Goal: Entertainment & Leisure: Consume media (video, audio)

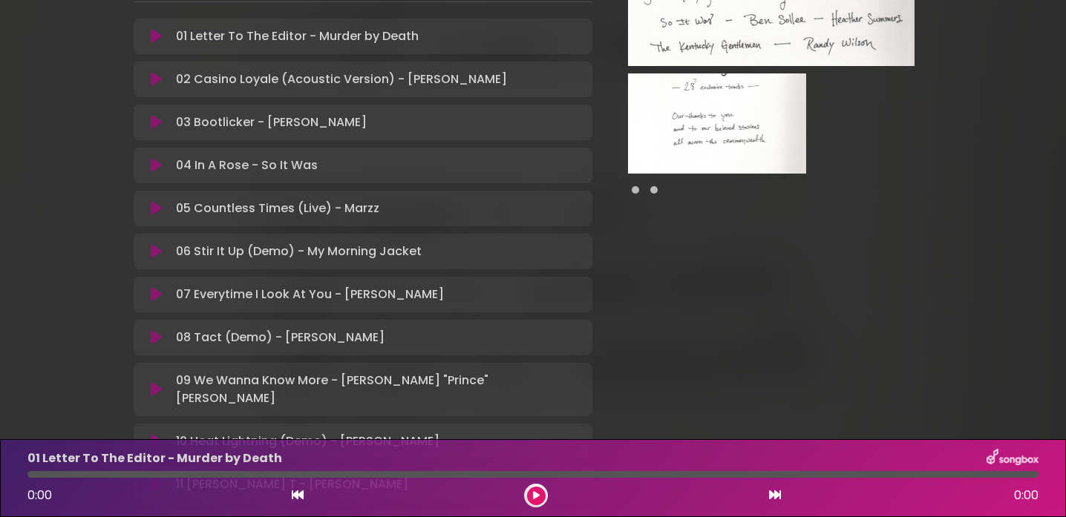
scroll to position [247, 0]
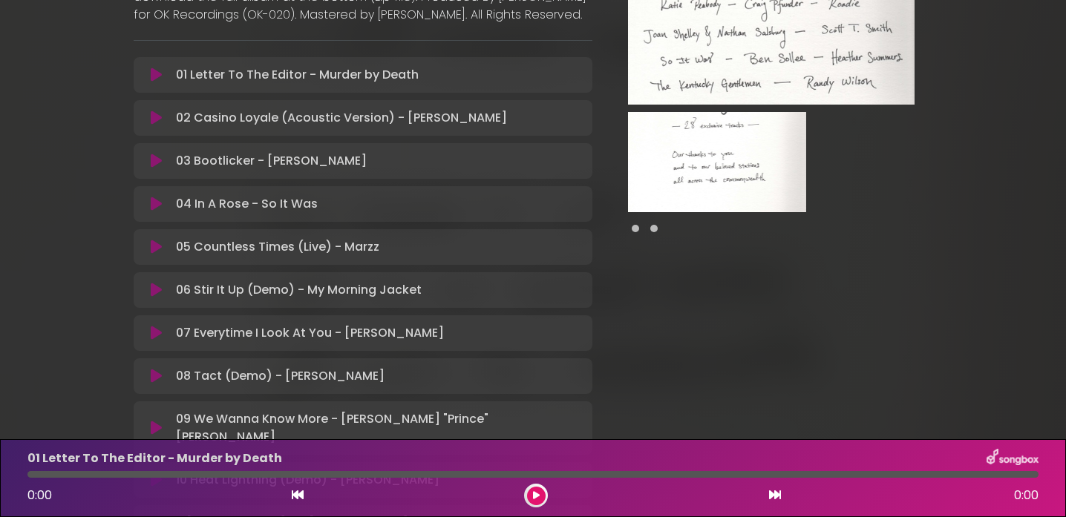
click at [152, 82] on icon at bounding box center [156, 75] width 11 height 15
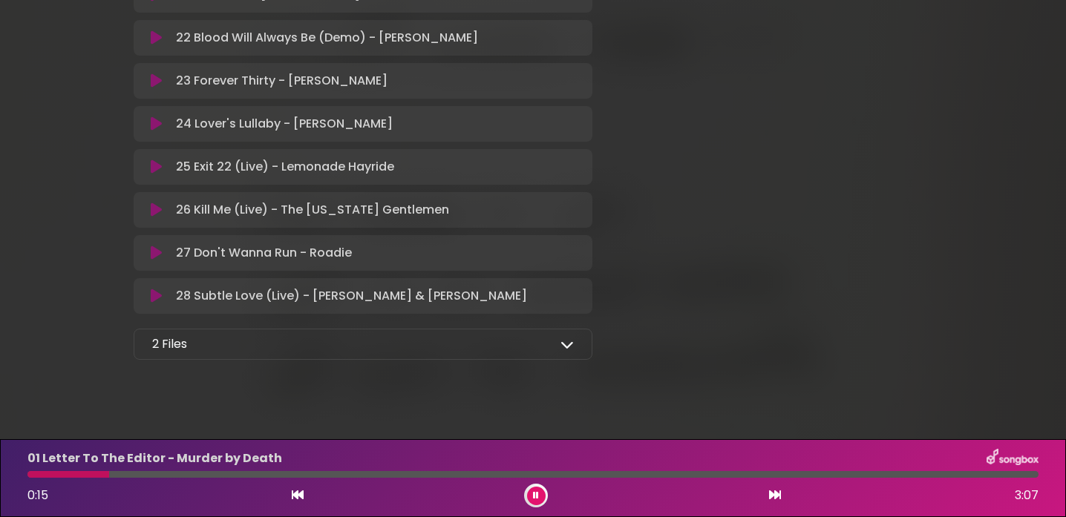
scroll to position [1224, 0]
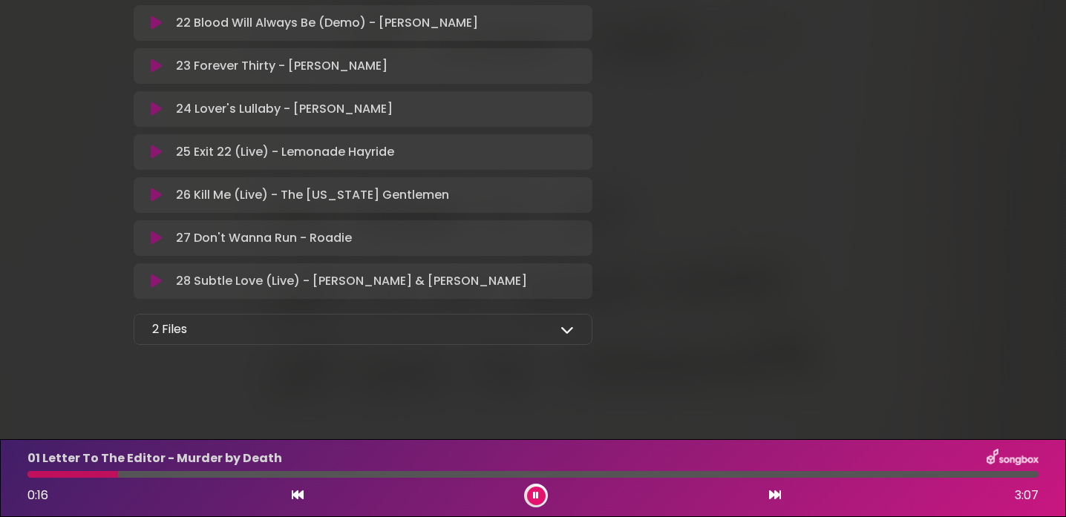
click at [566, 333] on icon at bounding box center [566, 329] width 13 height 13
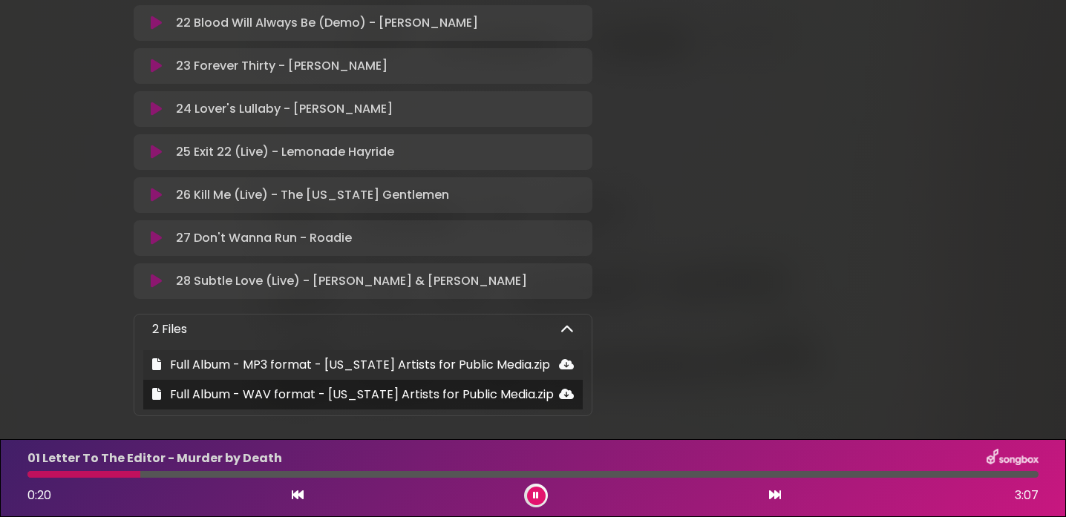
click at [566, 365] on icon at bounding box center [566, 365] width 15 height 12
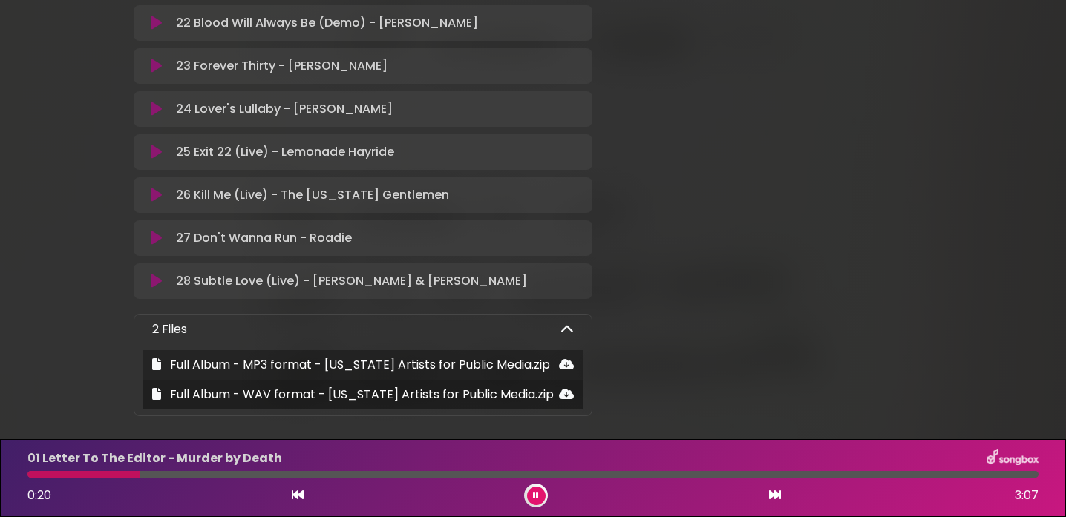
click at [537, 503] on button at bounding box center [536, 496] width 19 height 19
click at [537, 492] on icon at bounding box center [536, 495] width 7 height 9
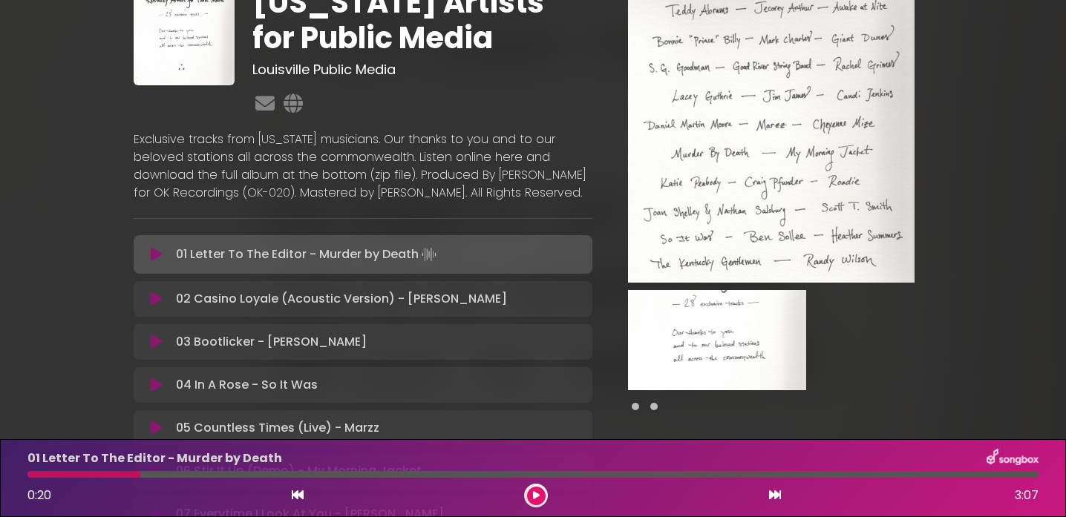
scroll to position [0, 0]
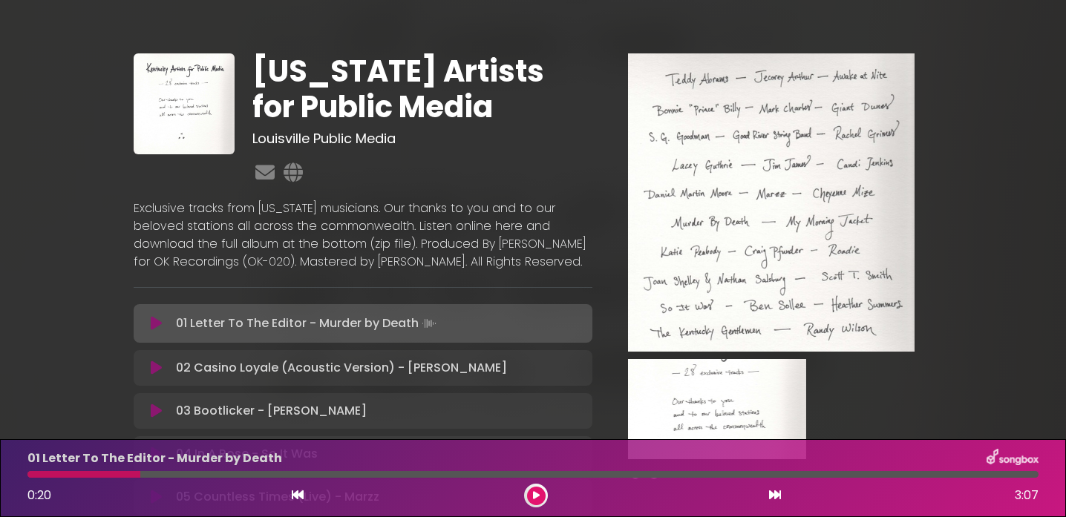
click at [157, 331] on icon at bounding box center [156, 323] width 11 height 15
click at [541, 498] on button at bounding box center [536, 496] width 19 height 19
